Goal: Find specific page/section: Find specific page/section

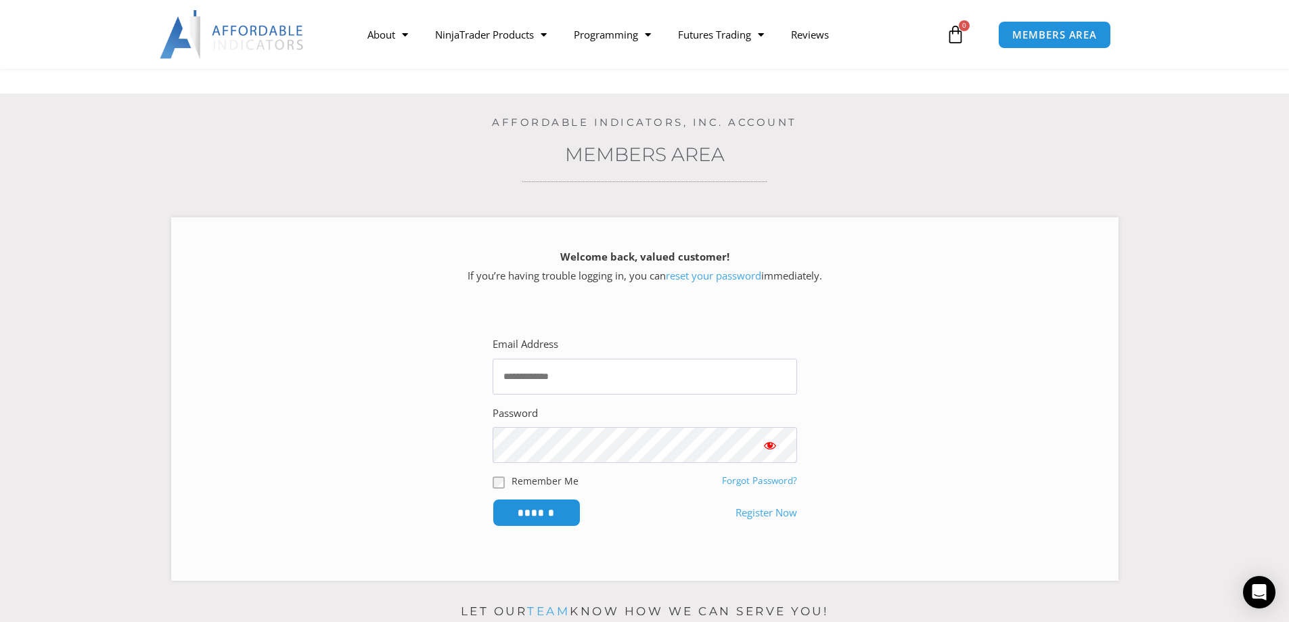
scroll to position [203, 0]
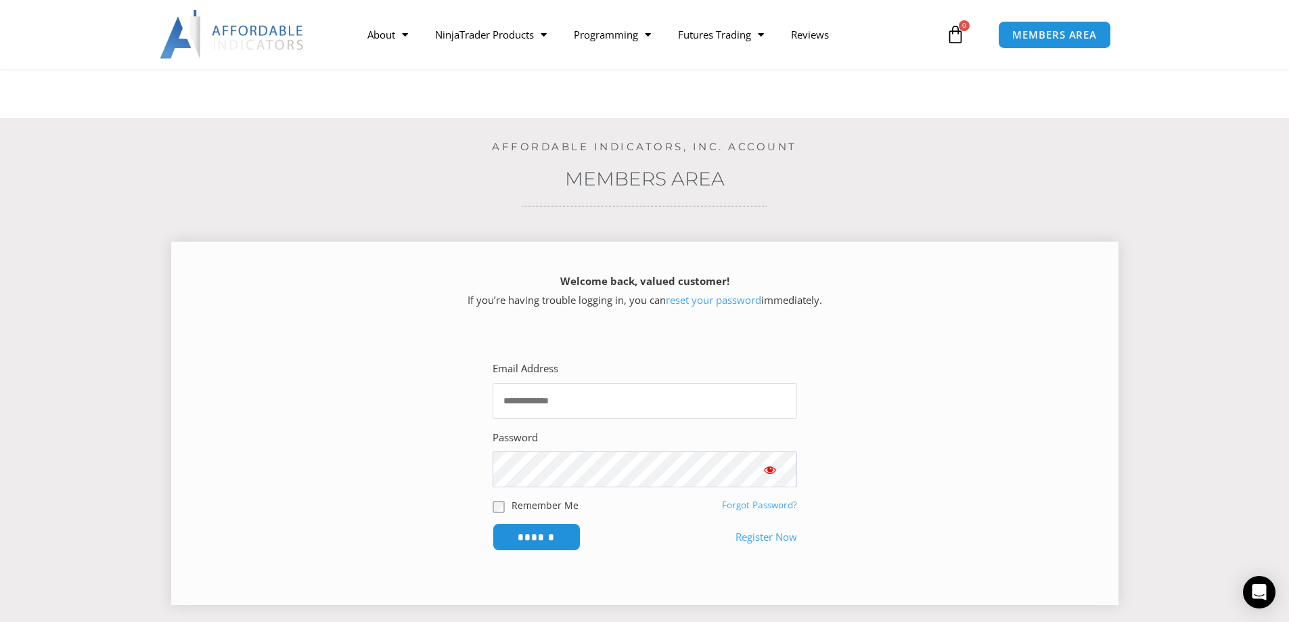
click at [542, 383] on input "Email Address" at bounding box center [644, 401] width 304 height 36
click at [555, 383] on input "Email Address" at bounding box center [644, 401] width 304 height 36
click at [492, 419] on div at bounding box center [492, 419] width 0 height 0
